Goal: Task Accomplishment & Management: Use online tool/utility

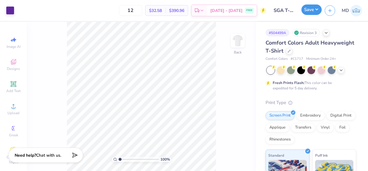
click at [317, 7] on button "Save" at bounding box center [312, 9] width 20 height 10
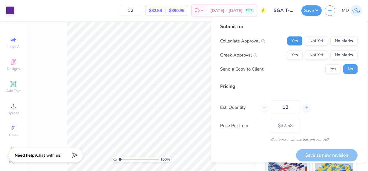
click at [287, 39] on button "Yes" at bounding box center [295, 41] width 16 height 10
click at [332, 56] on button "No Marks" at bounding box center [344, 55] width 27 height 10
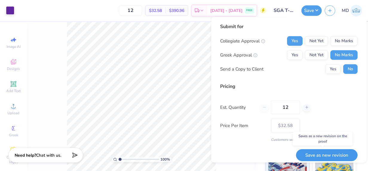
click at [312, 153] on button "Save as new revision" at bounding box center [327, 155] width 62 height 12
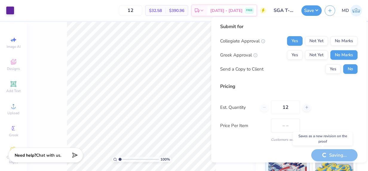
type input "$32.58"
click at [11, 8] on div at bounding box center [10, 10] width 8 height 8
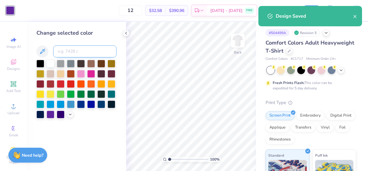
click at [79, 52] on input at bounding box center [84, 51] width 63 height 12
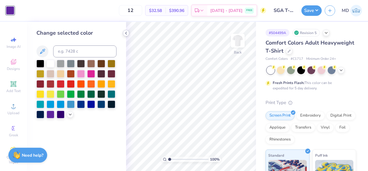
click at [129, 31] on div at bounding box center [126, 33] width 7 height 7
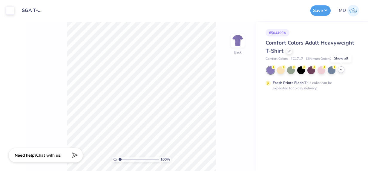
click at [343, 68] on icon at bounding box center [341, 69] width 5 height 5
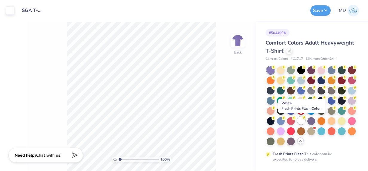
click at [303, 121] on div at bounding box center [302, 121] width 8 height 8
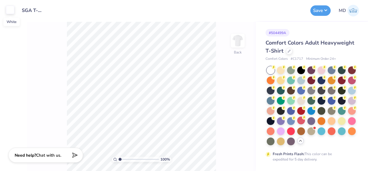
click at [7, 10] on div at bounding box center [10, 10] width 8 height 8
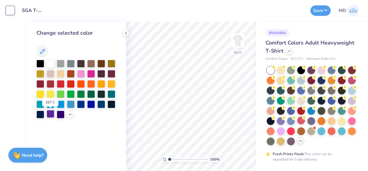
click at [51, 115] on div at bounding box center [51, 114] width 8 height 8
click at [212, 20] on div "Design Title SGA T-Shirt Design Word Mark" at bounding box center [162, 10] width 290 height 21
click at [319, 6] on button "Save" at bounding box center [321, 9] width 20 height 10
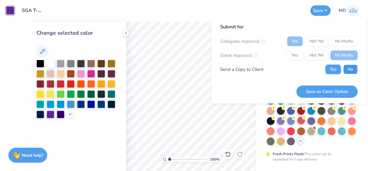
click at [349, 68] on button "No" at bounding box center [351, 70] width 14 height 10
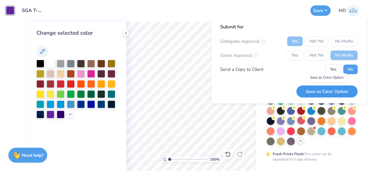
click at [321, 90] on button "Save as Color Option" at bounding box center [327, 92] width 61 height 12
